Goal: Task Accomplishment & Management: Manage account settings

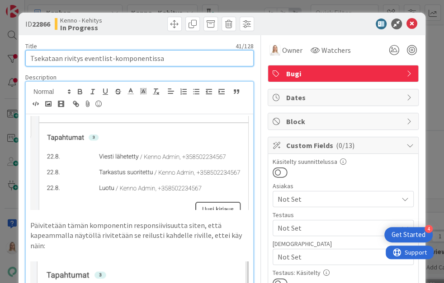
drag, startPoint x: 29, startPoint y: 59, endPoint x: 211, endPoint y: 57, distance: 181.3
click at [211, 57] on input "Tsekataan rivitys eventlist-komponentissa" at bounding box center [139, 58] width 228 height 16
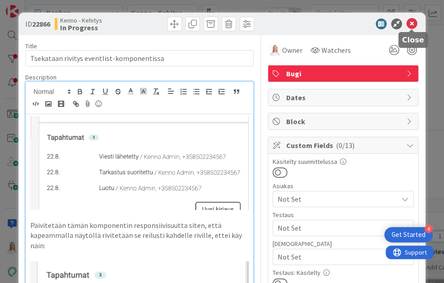
click at [408, 23] on icon at bounding box center [411, 24] width 11 height 11
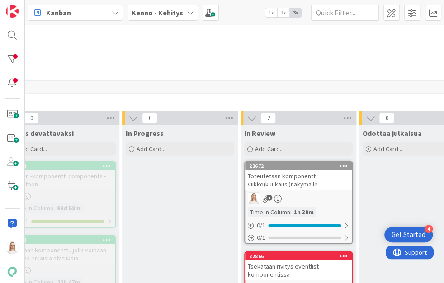
scroll to position [4512, 290]
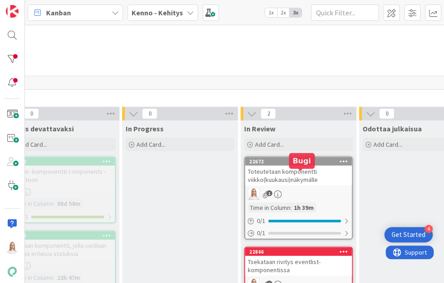
click at [287, 249] on div "22866" at bounding box center [300, 252] width 103 height 6
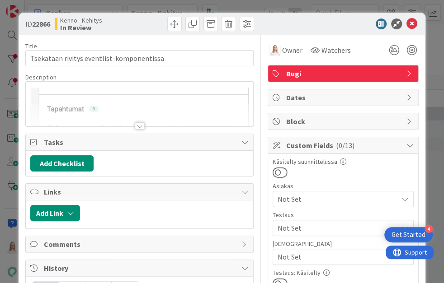
click at [351, 73] on span "Bugi" at bounding box center [344, 73] width 116 height 11
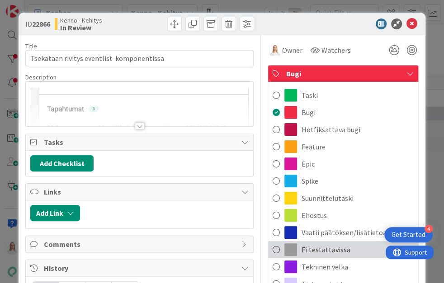
click at [278, 247] on span at bounding box center [276, 250] width 7 height 14
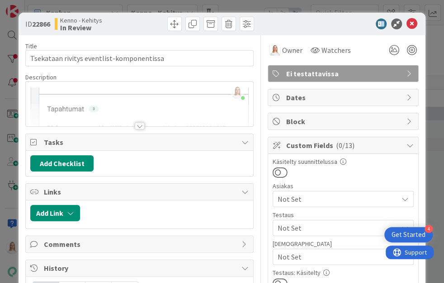
click at [291, 229] on span "Not Set" at bounding box center [338, 228] width 120 height 11
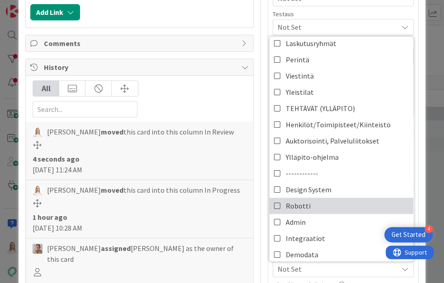
scroll to position [266, 0]
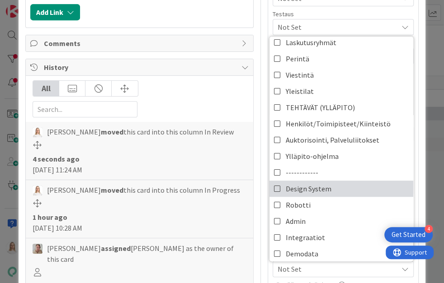
click at [279, 182] on icon at bounding box center [277, 189] width 7 height 14
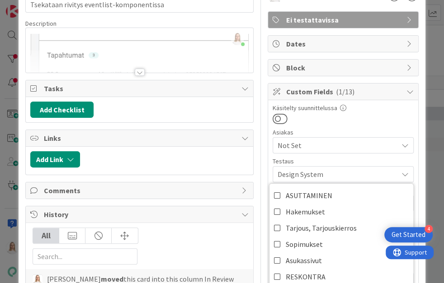
scroll to position [55, 0]
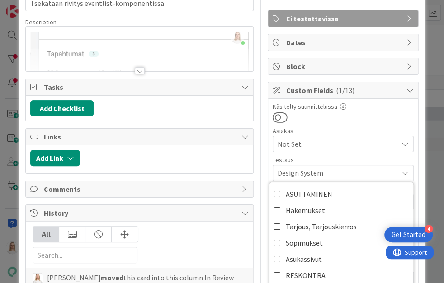
click at [330, 124] on div "Käsitelty suunnittelussa Asiakas Not Set Testaus Design System ASUTTAMINEN Hake…" at bounding box center [343, 278] width 141 height 349
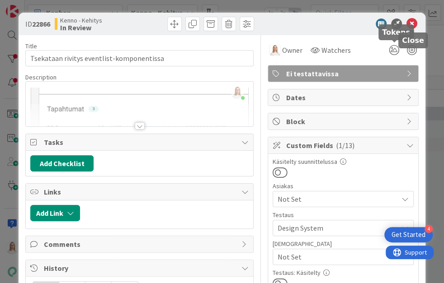
scroll to position [0, 0]
click at [412, 24] on icon at bounding box center [411, 24] width 11 height 11
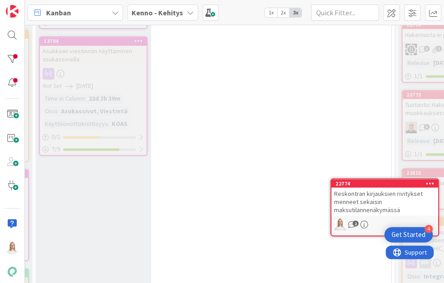
scroll to position [650, 420]
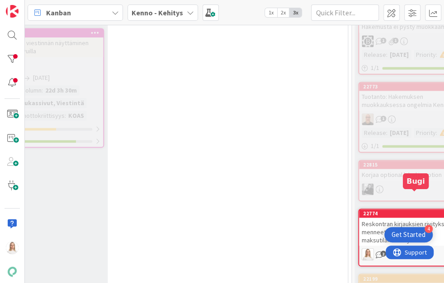
click at [395, 211] on div "22774" at bounding box center [414, 214] width 103 height 6
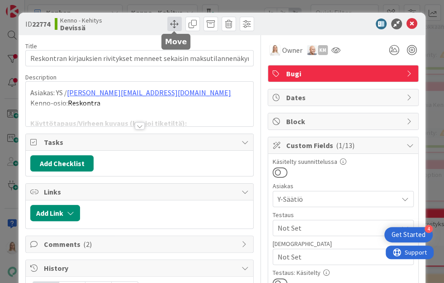
click at [174, 23] on span at bounding box center [174, 24] width 14 height 14
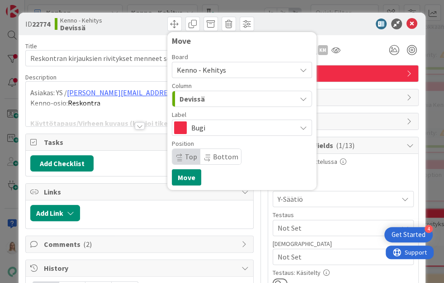
click at [207, 160] on icon at bounding box center [207, 160] width 5 height 4
click at [190, 176] on button "Move" at bounding box center [186, 178] width 29 height 16
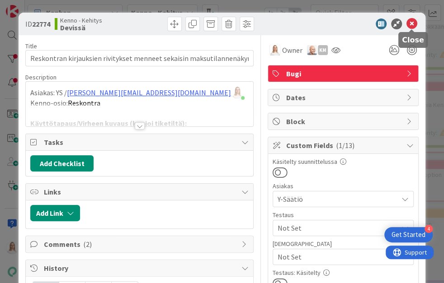
click at [413, 21] on icon at bounding box center [411, 24] width 11 height 11
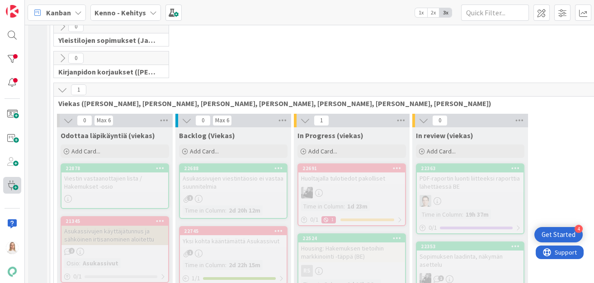
scroll to position [172, 0]
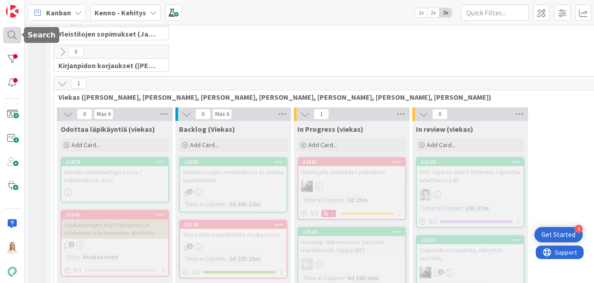
click at [9, 38] on div at bounding box center [12, 35] width 18 height 17
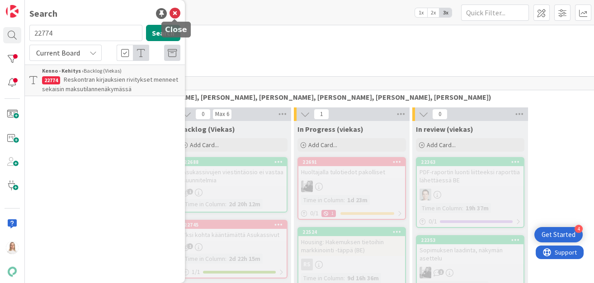
click at [174, 14] on icon at bounding box center [175, 13] width 11 height 11
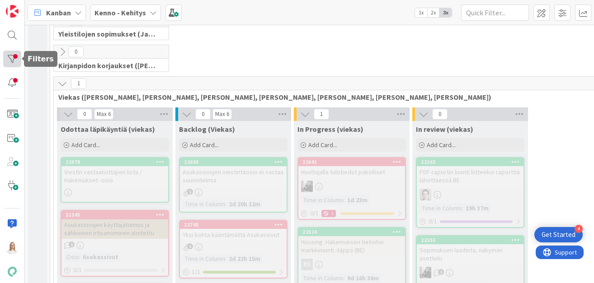
click at [8, 59] on div at bounding box center [12, 59] width 18 height 17
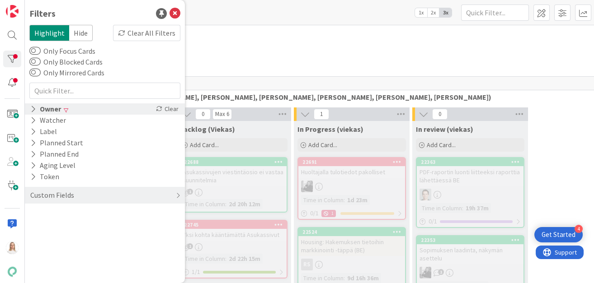
click at [31, 108] on icon at bounding box center [33, 109] width 6 height 8
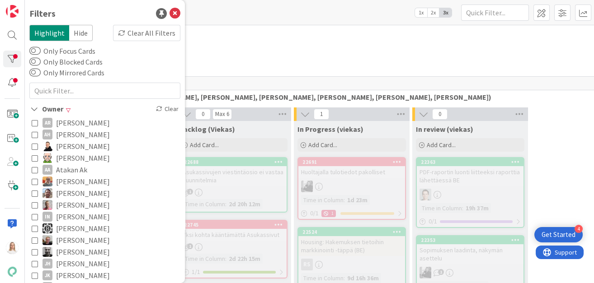
scroll to position [0, 0]
click at [174, 12] on icon at bounding box center [175, 13] width 11 height 11
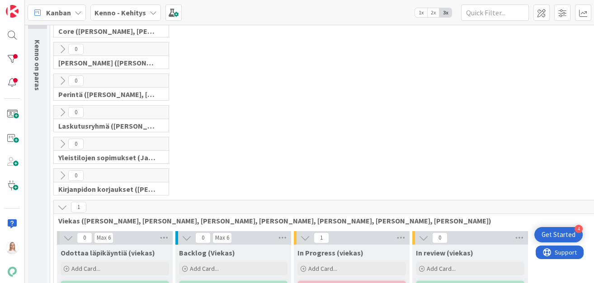
scroll to position [17, 0]
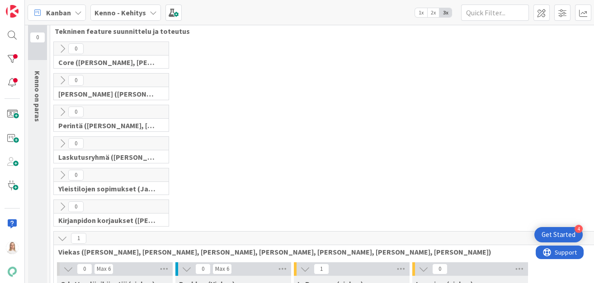
click at [423, 14] on span "1x" at bounding box center [421, 12] width 12 height 9
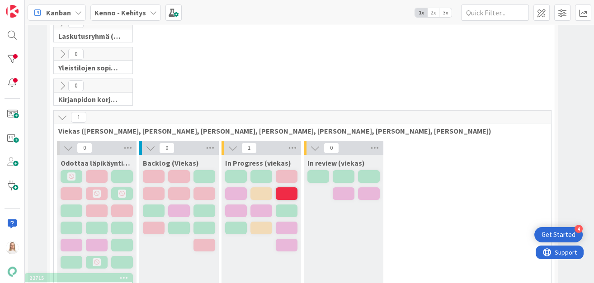
scroll to position [138, 0]
click at [443, 14] on span "3x" at bounding box center [445, 12] width 12 height 9
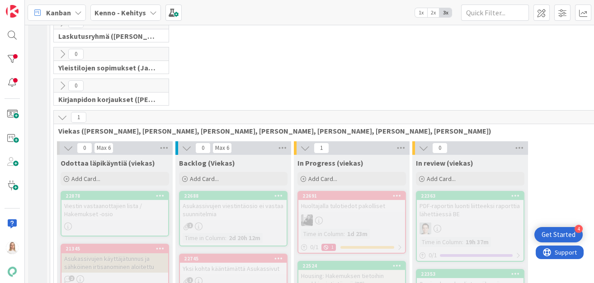
click at [62, 54] on icon at bounding box center [62, 54] width 10 height 10
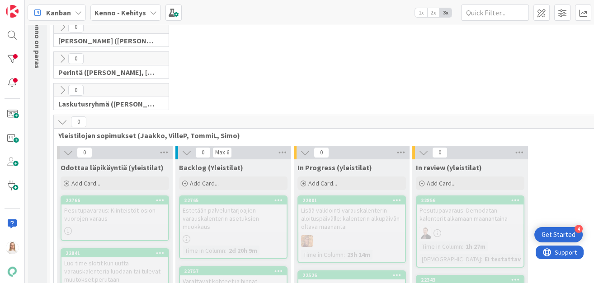
scroll to position [42, 0]
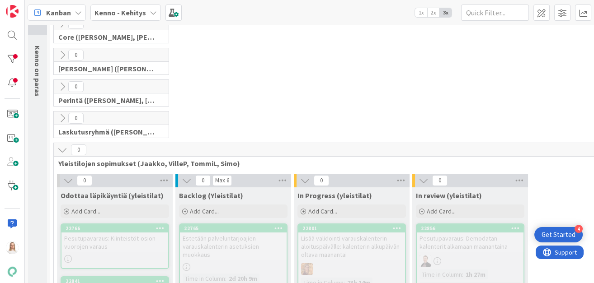
click at [64, 148] on icon at bounding box center [62, 150] width 10 height 10
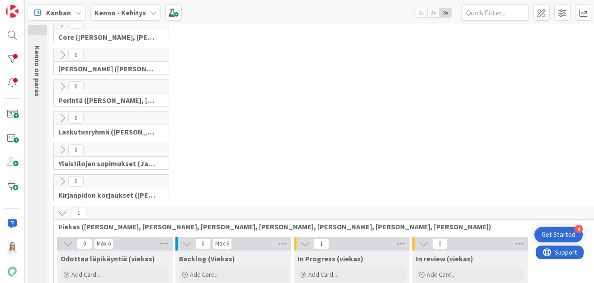
click at [61, 118] on icon at bounding box center [62, 118] width 10 height 10
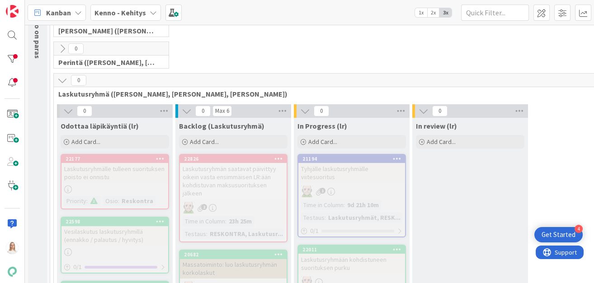
scroll to position [79, 0]
click at [62, 82] on icon at bounding box center [62, 81] width 10 height 10
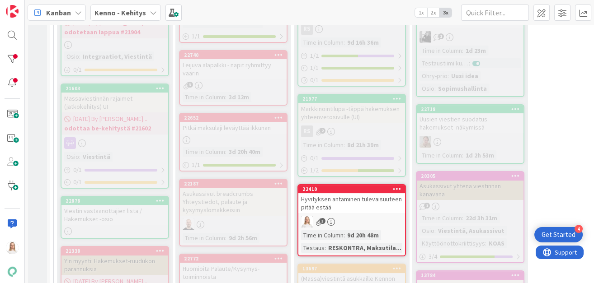
scroll to position [421, 0]
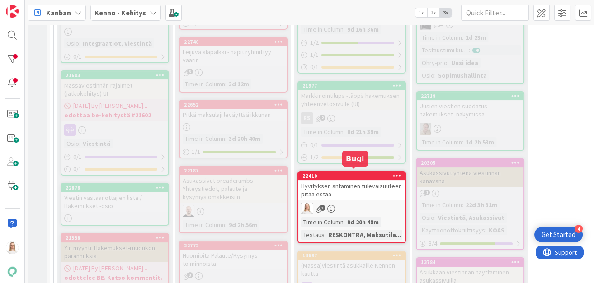
click at [339, 174] on div "22410" at bounding box center [353, 176] width 103 height 6
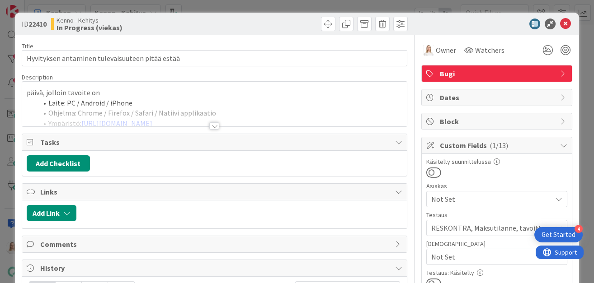
click at [211, 124] on div at bounding box center [214, 125] width 10 height 7
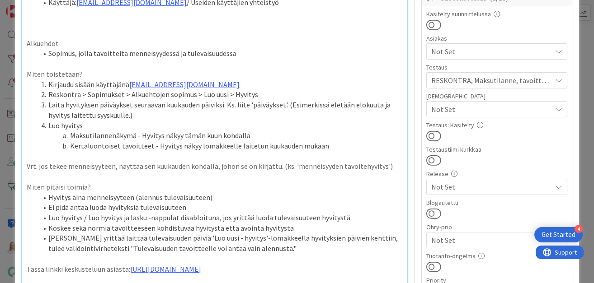
scroll to position [149, 0]
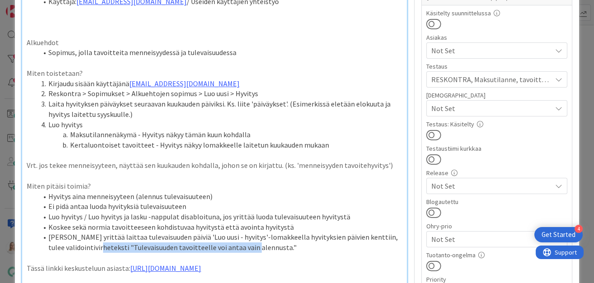
drag, startPoint x: 113, startPoint y: 245, endPoint x: 269, endPoint y: 245, distance: 155.5
click at [269, 245] on li "[PERSON_NAME] yrittää laittaa tulevaisuuden päiviä 'Luo uusi - hyvitys'-lomakke…" at bounding box center [220, 242] width 365 height 20
copy li "Tulevaisuuden tavoitteelle voi antaa vain alennusta."
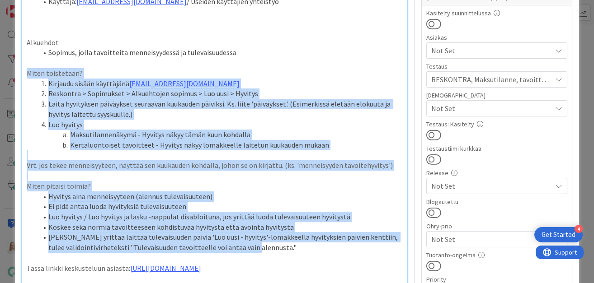
drag, startPoint x: 27, startPoint y: 72, endPoint x: 269, endPoint y: 247, distance: 298.8
click at [269, 247] on li "[PERSON_NAME] yrittää laittaa tulevaisuuden päiviä 'Luo uusi - hyvitys'-lomakke…" at bounding box center [220, 242] width 365 height 20
drag, startPoint x: 26, startPoint y: 71, endPoint x: 276, endPoint y: 243, distance: 302.9
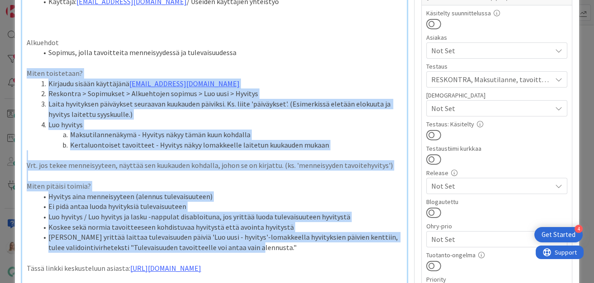
copy div "Lorem ipsumdolor? Sitametc adipis elitseddoe tempo.incid@utlabo.et Doloremag > …"
click at [276, 243] on li "[PERSON_NAME] yrittää laittaa tulevaisuuden päiviä 'Luo uusi - hyvitys'-lomakke…" at bounding box center [220, 242] width 365 height 20
